Goal: Navigation & Orientation: Find specific page/section

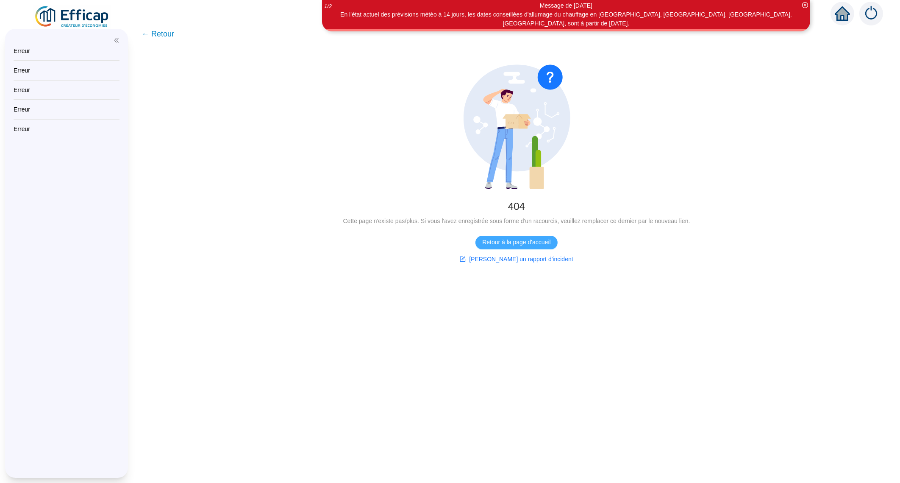
click at [517, 245] on span "Retour à la page d'accueil" at bounding box center [516, 242] width 68 height 9
